Goal: Task Accomplishment & Management: Manage account settings

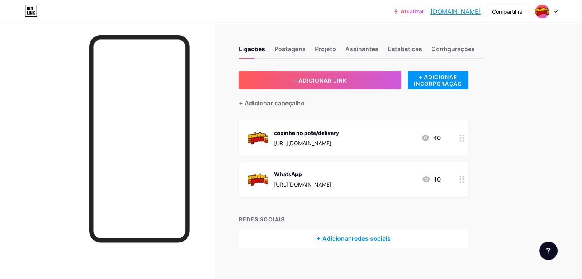
drag, startPoint x: 576, startPoint y: 119, endPoint x: 572, endPoint y: 129, distance: 11.5
click at [578, 119] on div "Atualizar coxinhanopote.b... [DOMAIN_NAME] Compartilhar Trocar de conta coxinha…" at bounding box center [291, 143] width 582 height 286
click at [461, 179] on circle at bounding box center [460, 180] width 2 height 2
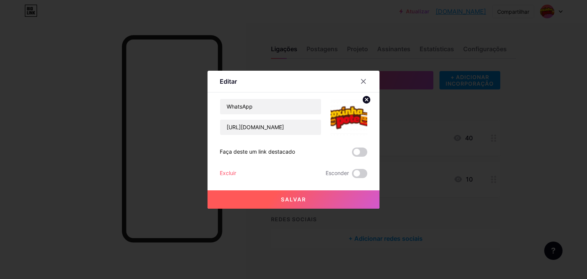
click at [367, 97] on circle at bounding box center [366, 100] width 8 height 8
click at [344, 114] on icon at bounding box center [348, 113] width 8 height 2
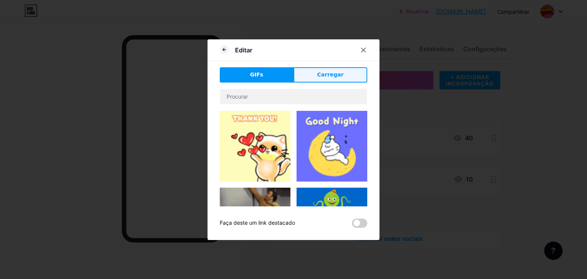
click at [329, 68] on button "Carregar" at bounding box center [331, 74] width 74 height 15
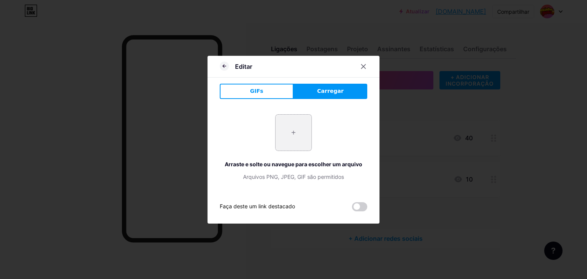
click at [298, 131] on input "file" at bounding box center [294, 133] width 36 height 36
type input "C:\fakepath\Captura de tela [DATE] 222849.png"
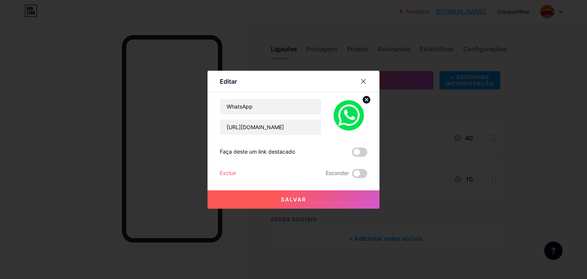
click at [338, 202] on button "Salvar" at bounding box center [294, 199] width 172 height 18
click at [347, 196] on button "Salvar" at bounding box center [294, 199] width 172 height 18
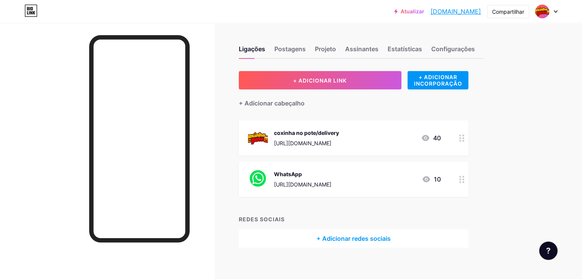
click at [468, 141] on div at bounding box center [461, 137] width 13 height 35
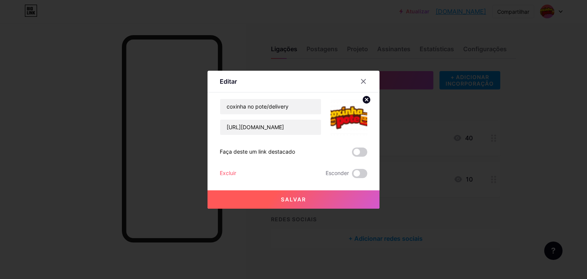
click at [366, 99] on icon at bounding box center [366, 99] width 9 height 9
click at [352, 115] on rect at bounding box center [353, 117] width 6 height 4
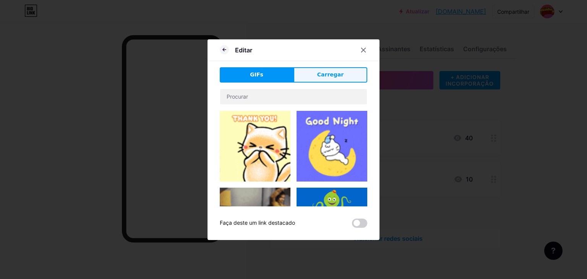
click at [343, 73] on button "Carregar" at bounding box center [331, 74] width 74 height 15
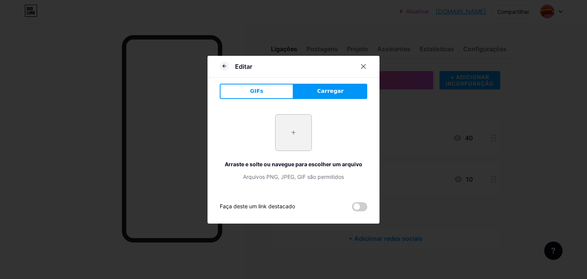
click at [289, 129] on input "file" at bounding box center [294, 133] width 36 height 36
type input "C:\fakepath\Captura de tela [DATE] 222944.png"
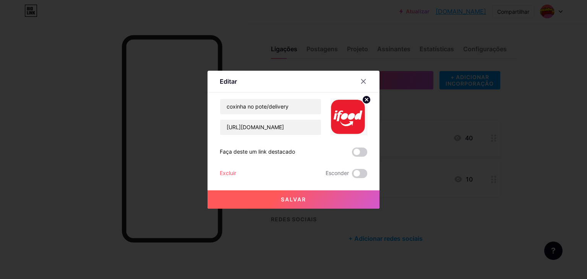
click at [307, 197] on button "Salvar" at bounding box center [294, 199] width 172 height 18
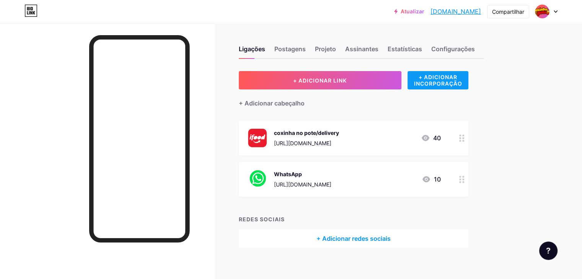
click at [461, 86] on font "+ ADICIONAR INCORPORAÇÃO" at bounding box center [437, 80] width 48 height 13
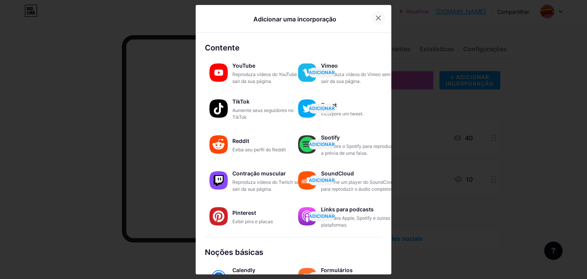
click at [381, 17] on div at bounding box center [379, 18] width 14 height 14
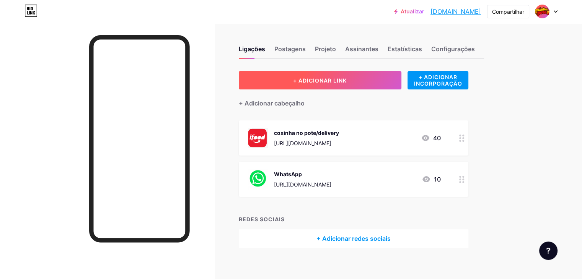
click at [398, 77] on button "+ ADICIONAR LINK" at bounding box center [320, 80] width 162 height 18
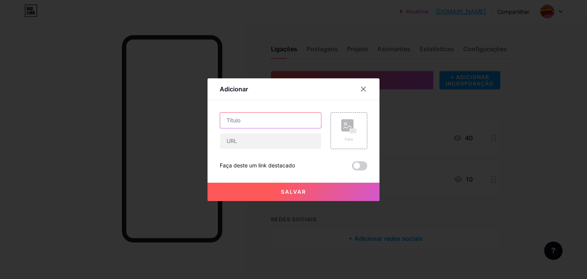
click at [260, 120] on input "text" at bounding box center [270, 120] width 101 height 15
type input "localização"
click at [243, 138] on input "text" at bounding box center [270, 140] width 101 height 15
paste input "[URL][DOMAIN_NAME]"
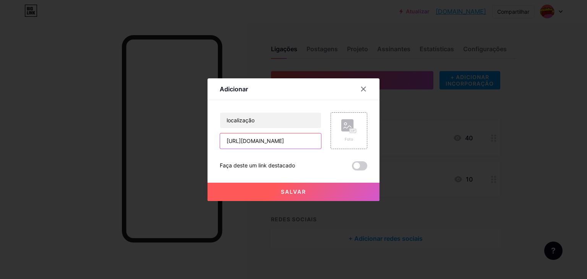
type input "[URL][DOMAIN_NAME]"
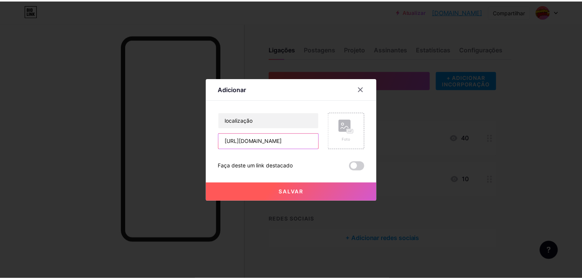
scroll to position [0, 0]
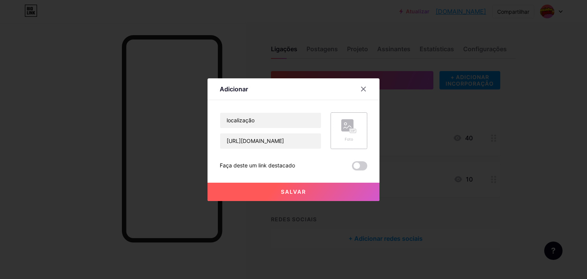
click at [361, 136] on div "Foto" at bounding box center [349, 130] width 37 height 37
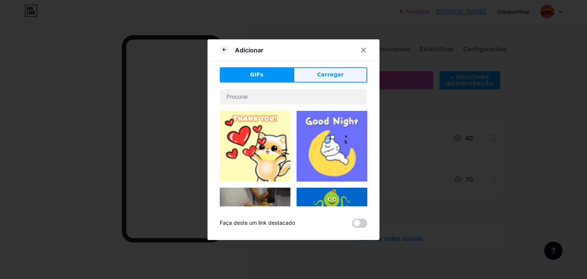
click at [349, 79] on button "Carregar" at bounding box center [331, 74] width 74 height 15
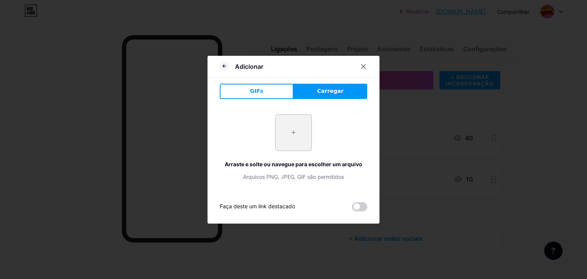
click at [296, 136] on input "file" at bounding box center [294, 133] width 36 height 36
type input "C:\fakepath\Captura de tela [DATE] 223349.png"
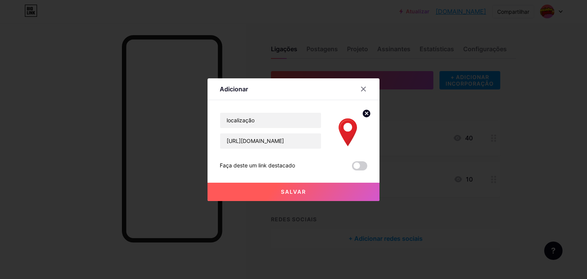
click at [324, 190] on button "Salvar" at bounding box center [294, 192] width 172 height 18
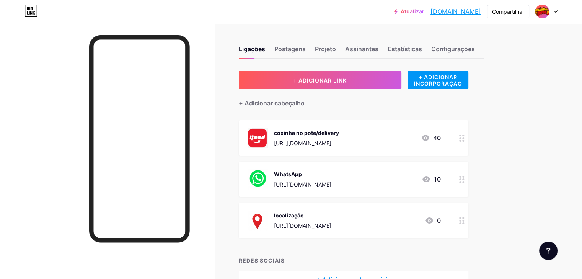
click at [401, 15] on div "Atualizar coxinhanopote.b... [DOMAIN_NAME]" at bounding box center [437, 12] width 87 height 14
click at [400, 11] on font "Atualizar" at bounding box center [412, 11] width 24 height 6
click at [402, 13] on font "Atualizar" at bounding box center [412, 11] width 24 height 6
